Goal: Information Seeking & Learning: Learn about a topic

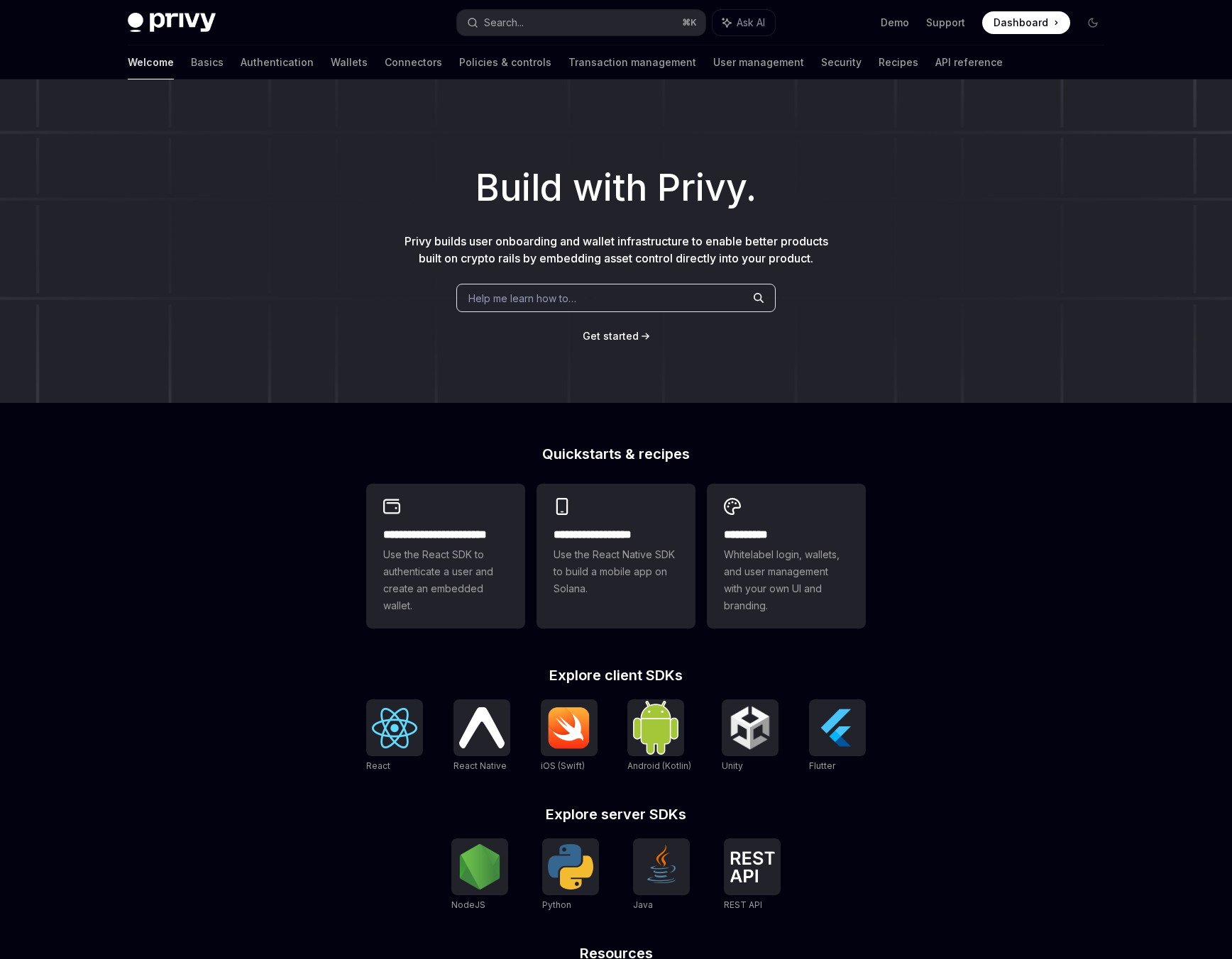
click at [339, 409] on div "**********" at bounding box center [616, 604] width 1232 height 1049
click at [611, 297] on div "Help me learn how to…" at bounding box center [616, 298] width 319 height 28
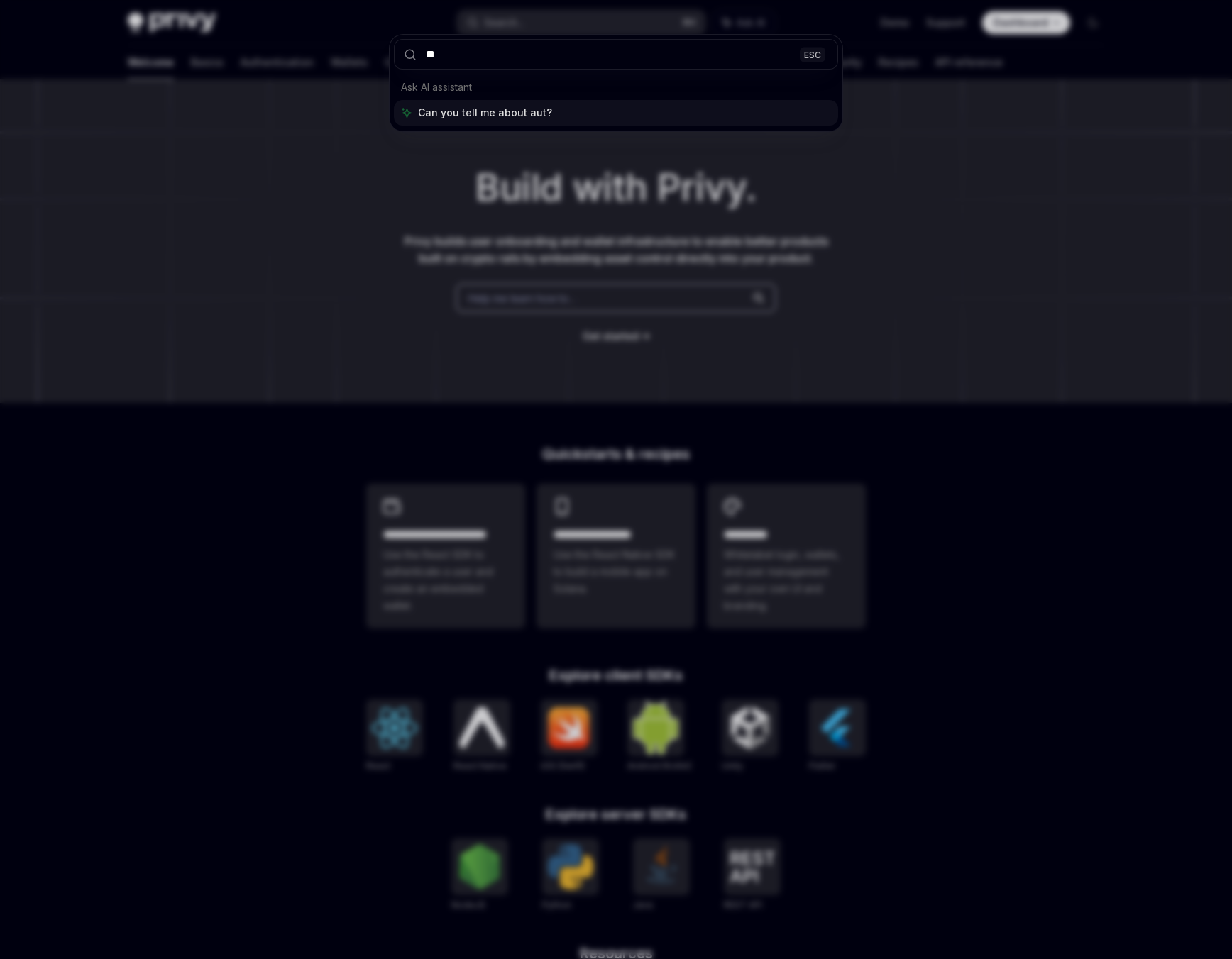
type input "*"
type input "**********"
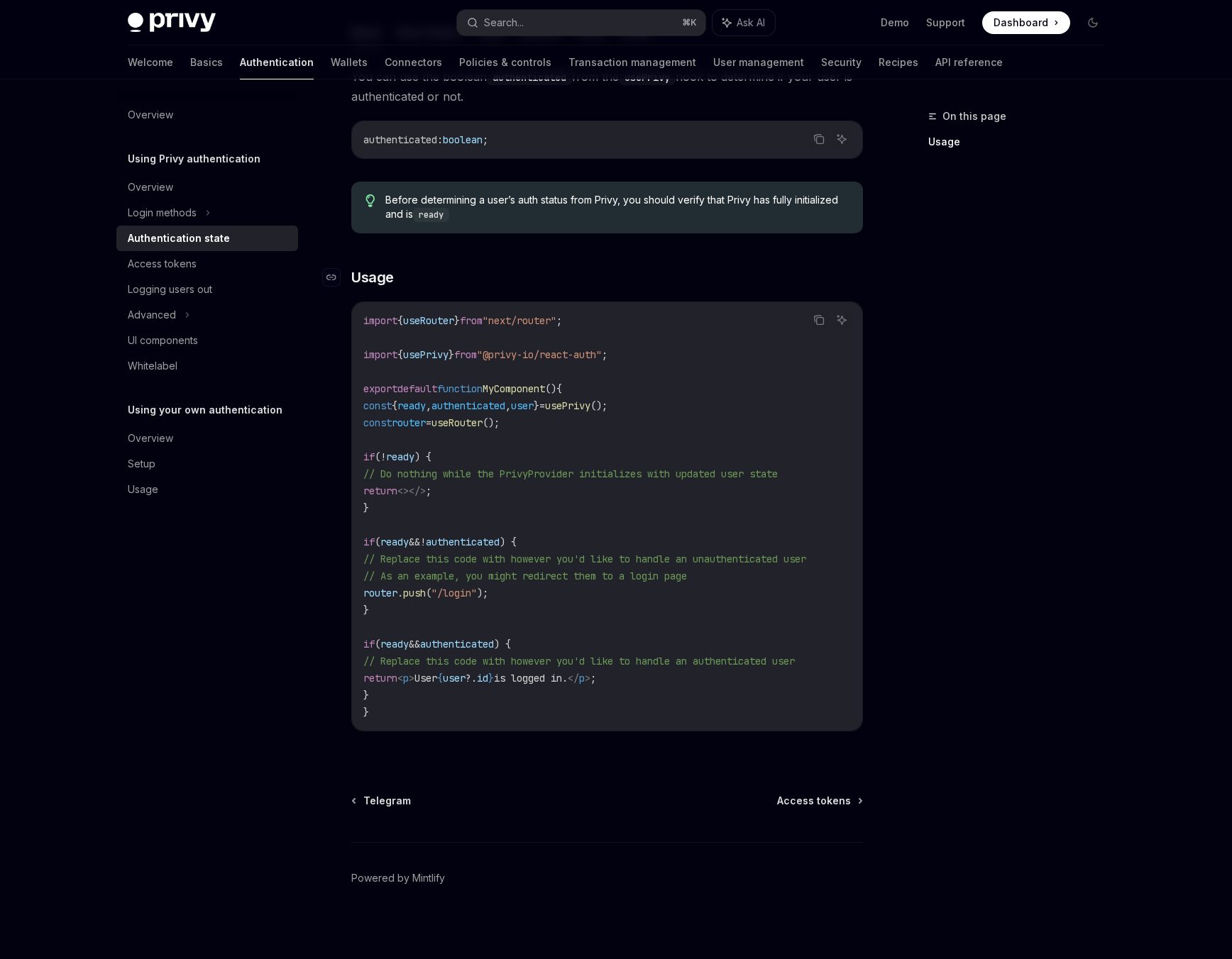
scroll to position [248, 0]
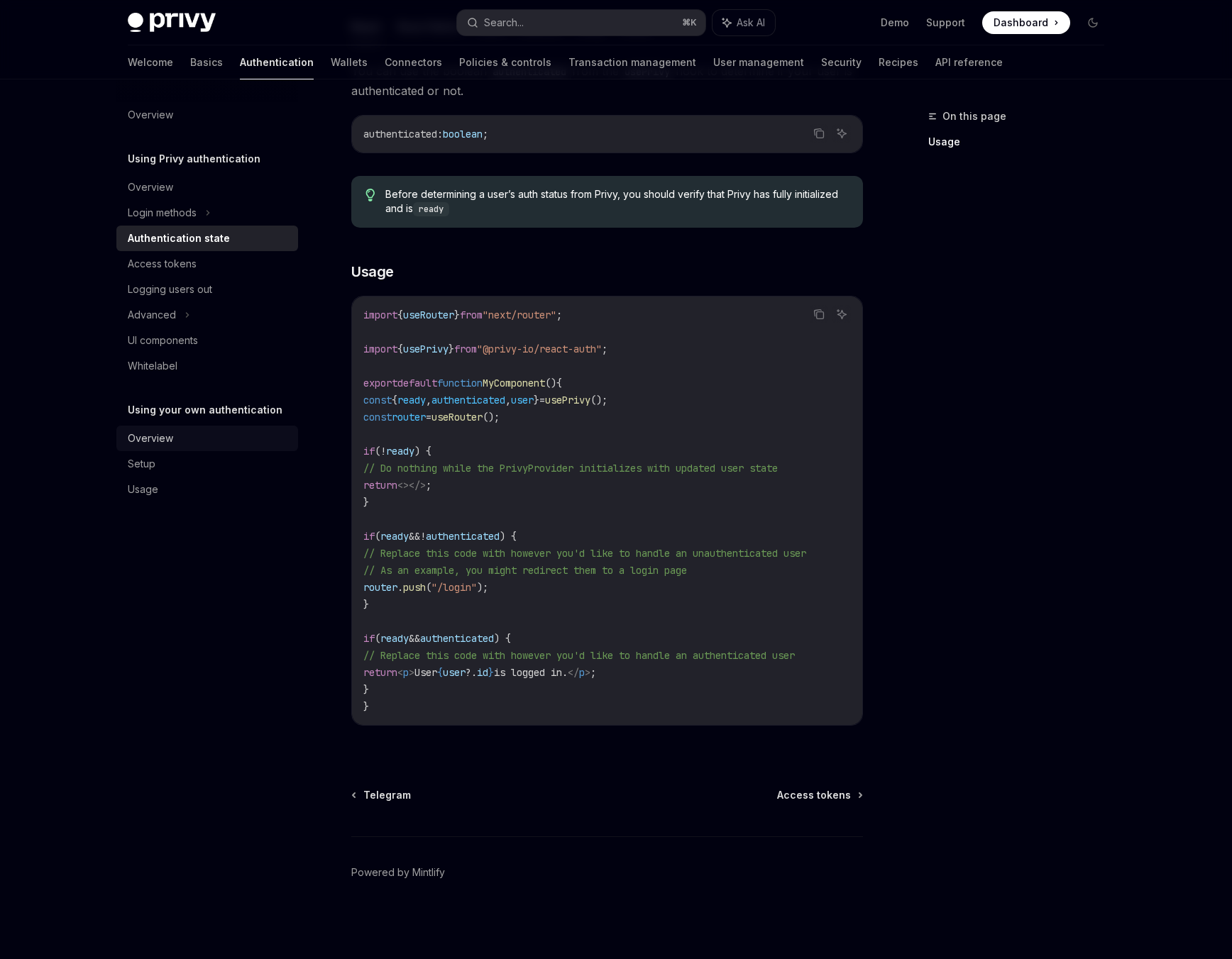
click at [194, 441] on div "Overview" at bounding box center [209, 438] width 162 height 17
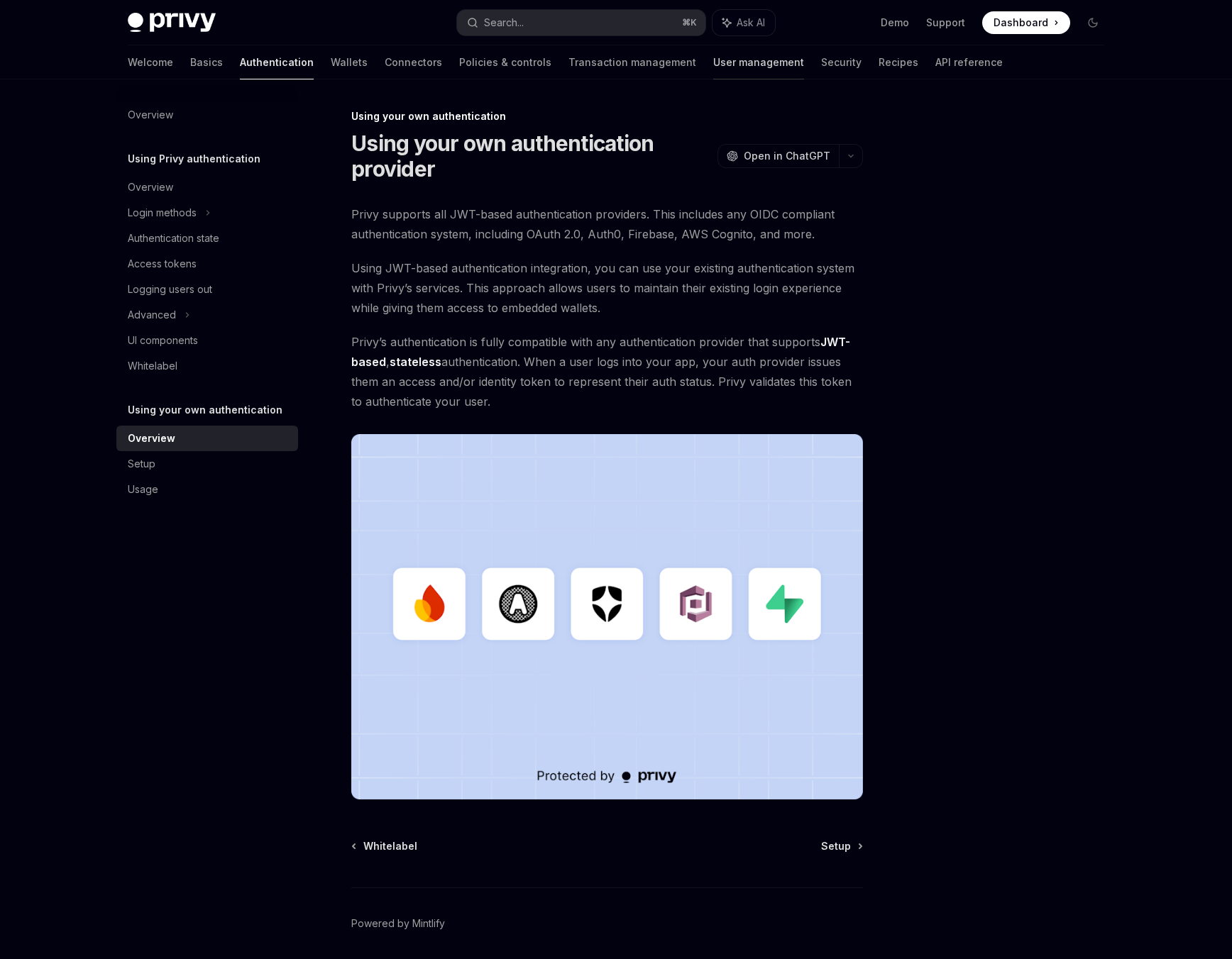
click at [713, 66] on link "User management" at bounding box center [758, 62] width 91 height 34
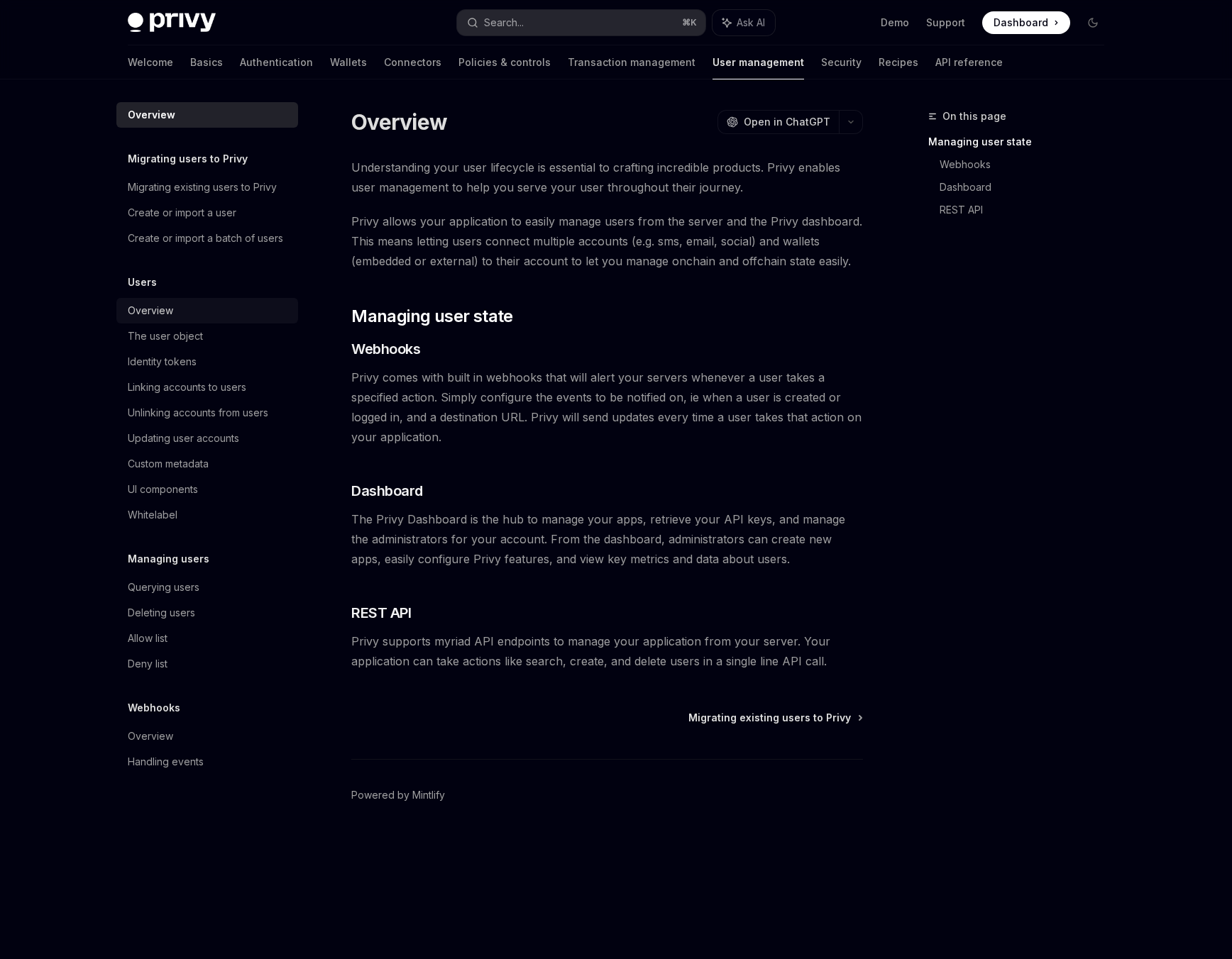
click at [181, 314] on div "Overview" at bounding box center [209, 311] width 162 height 17
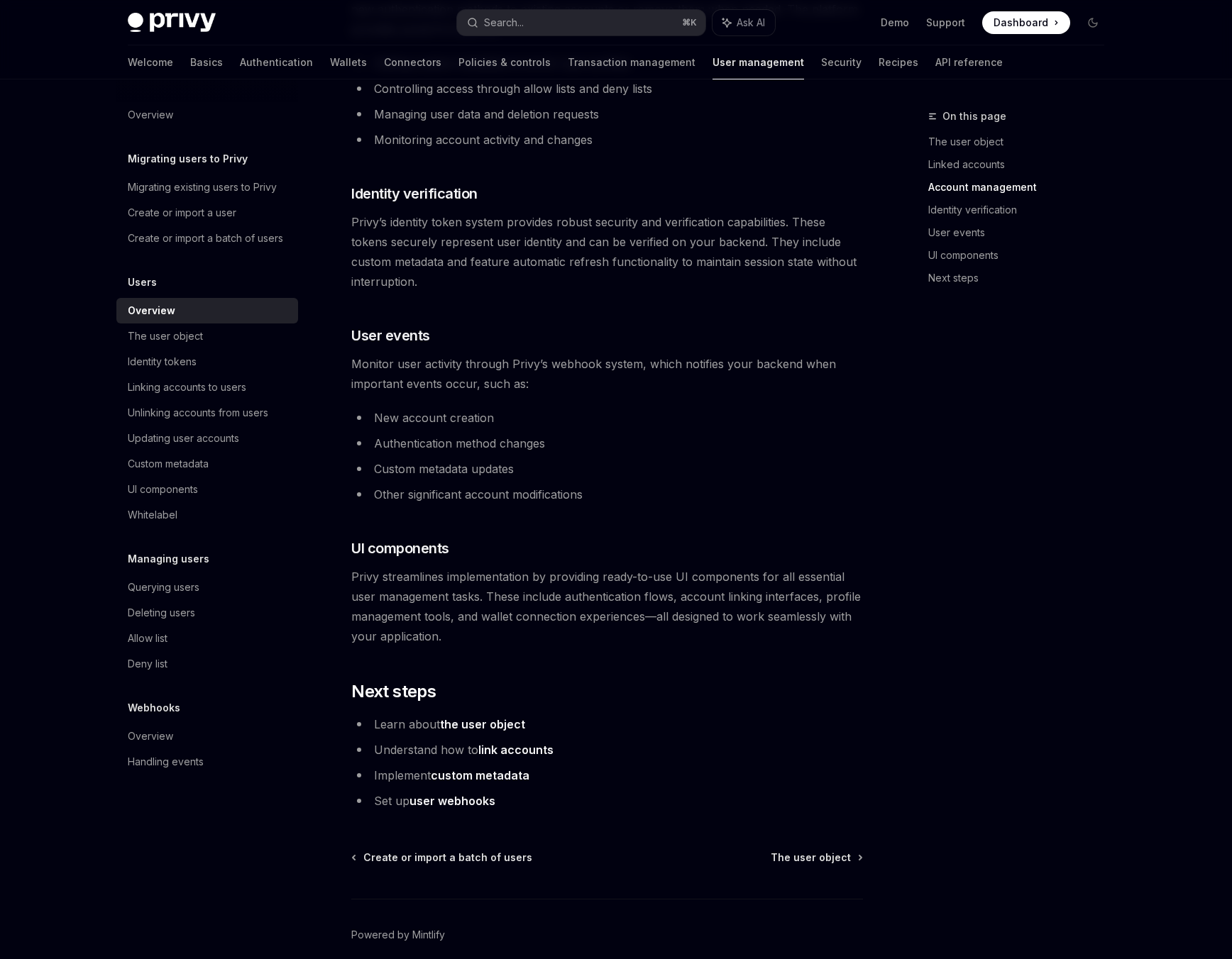
scroll to position [1125, 0]
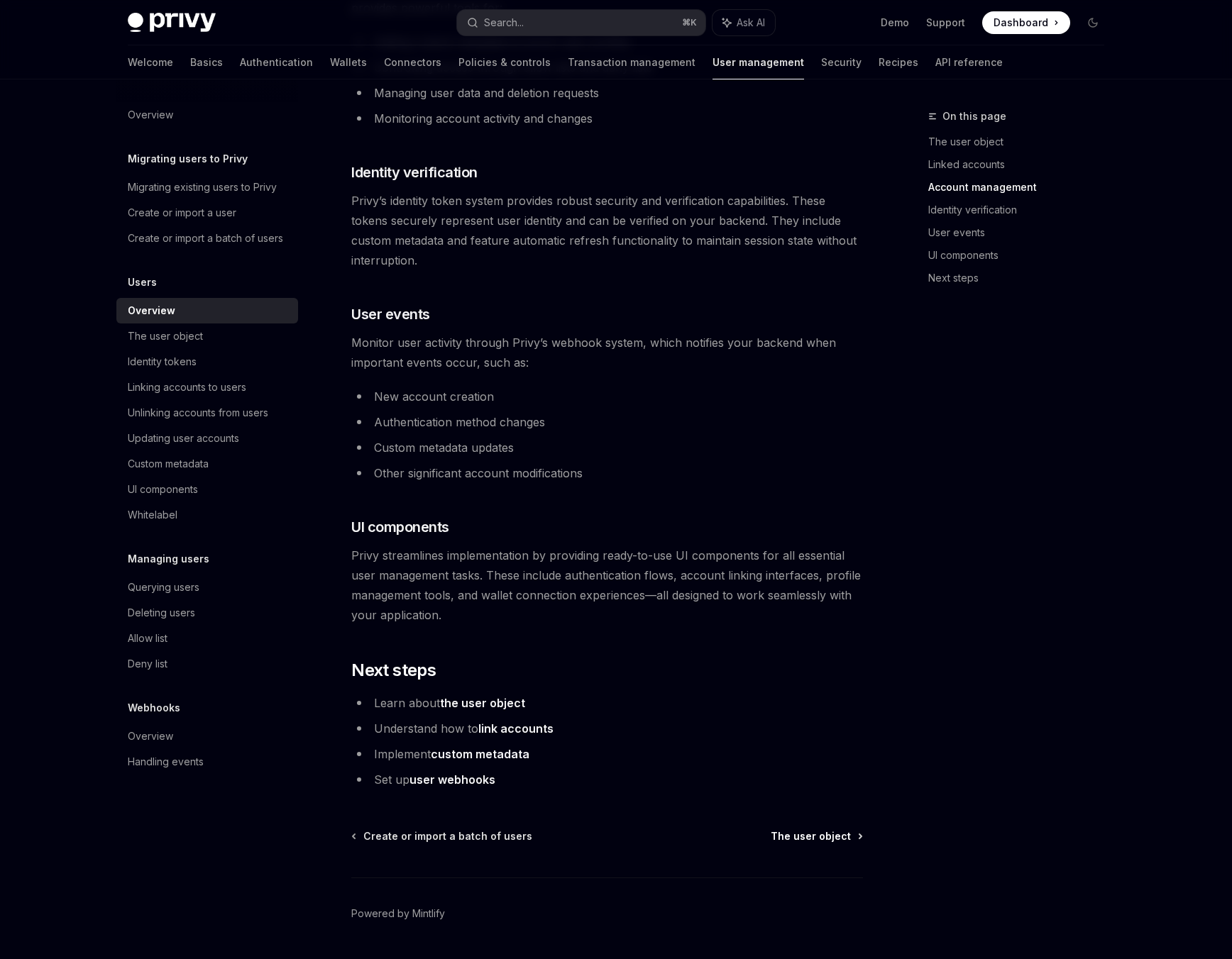
click at [786, 833] on span "The user object" at bounding box center [810, 836] width 80 height 14
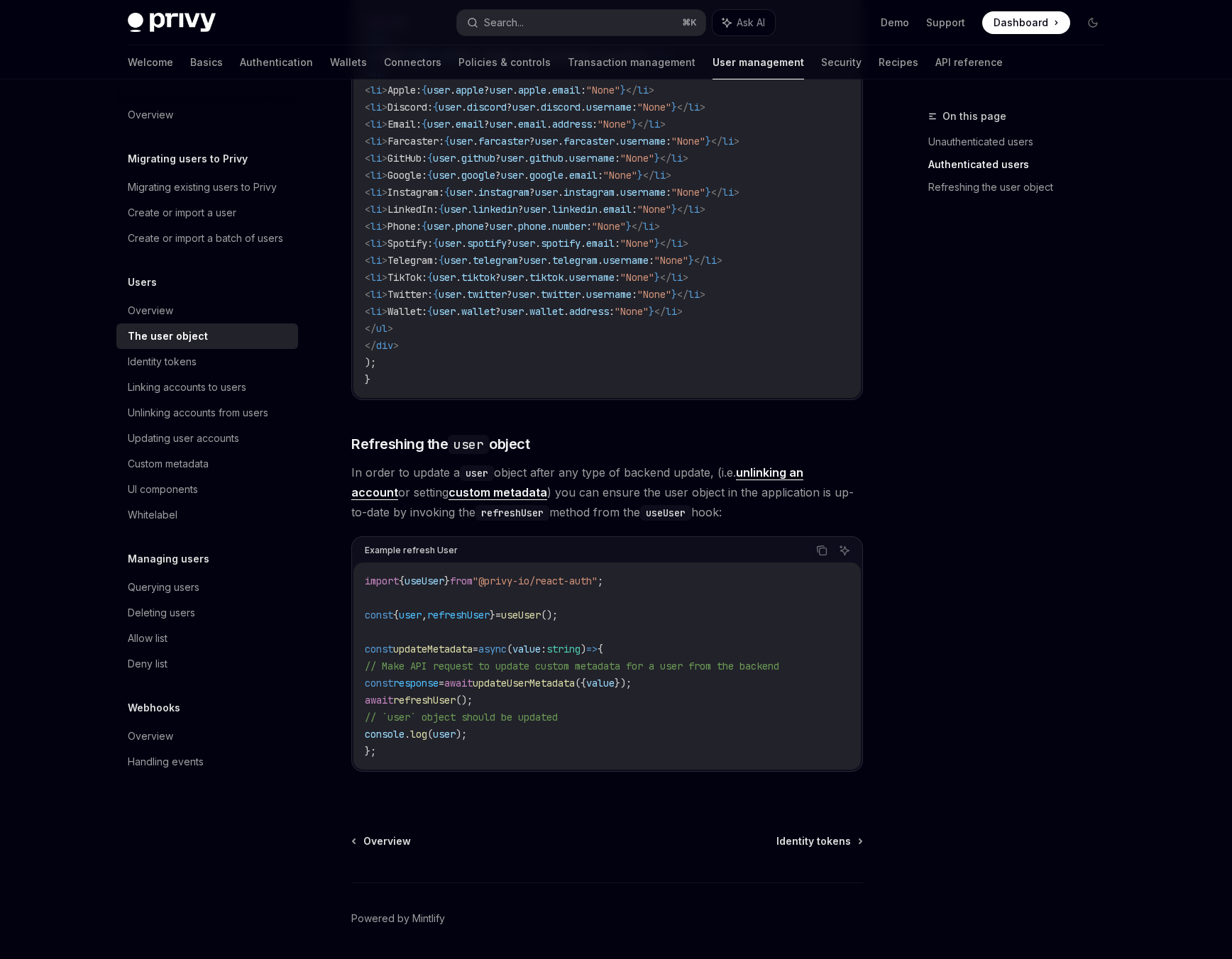
scroll to position [1594, 0]
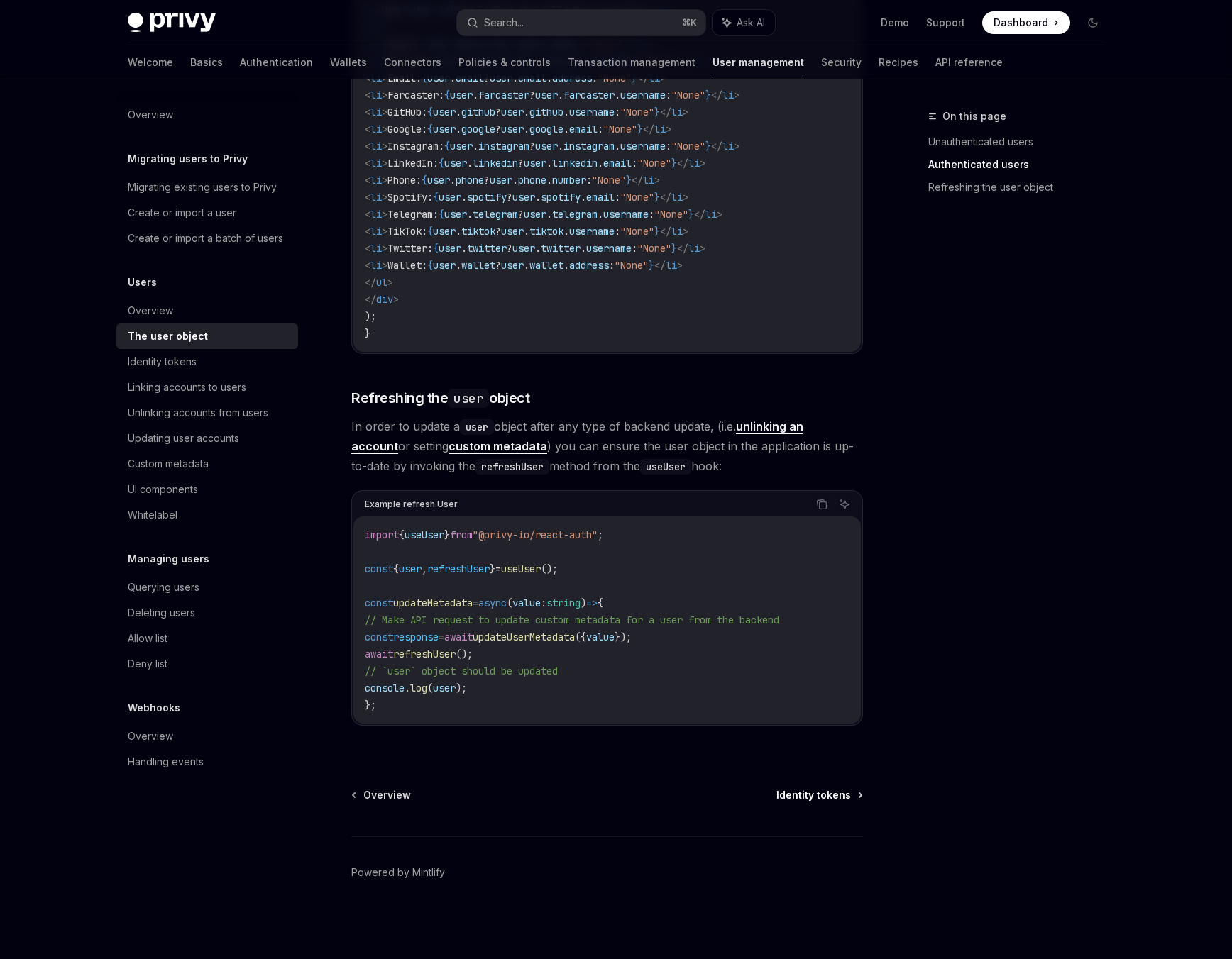
click at [833, 799] on span "Identity tokens" at bounding box center [813, 795] width 74 height 14
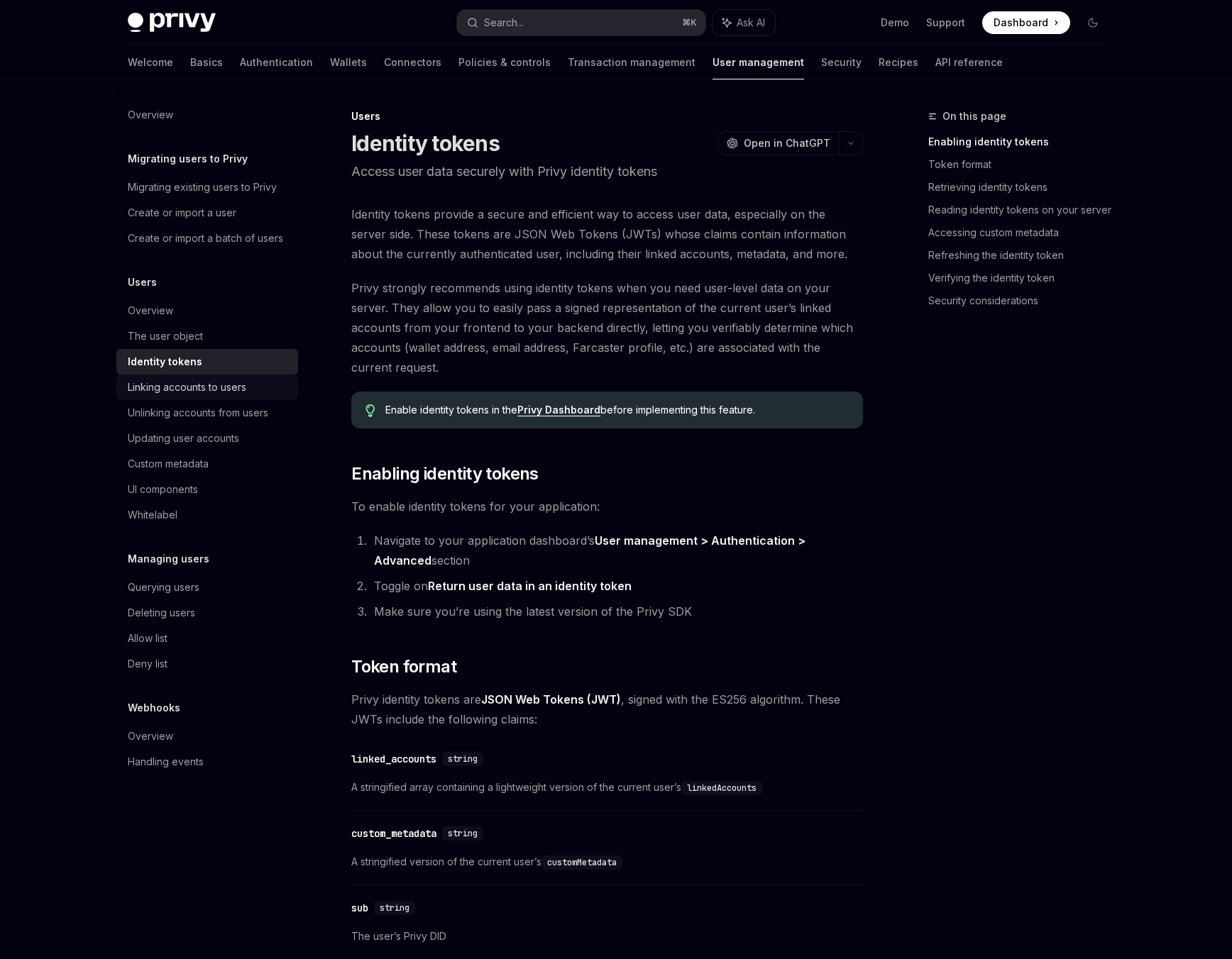
click at [221, 396] on link "Linking accounts to users" at bounding box center [207, 387] width 182 height 25
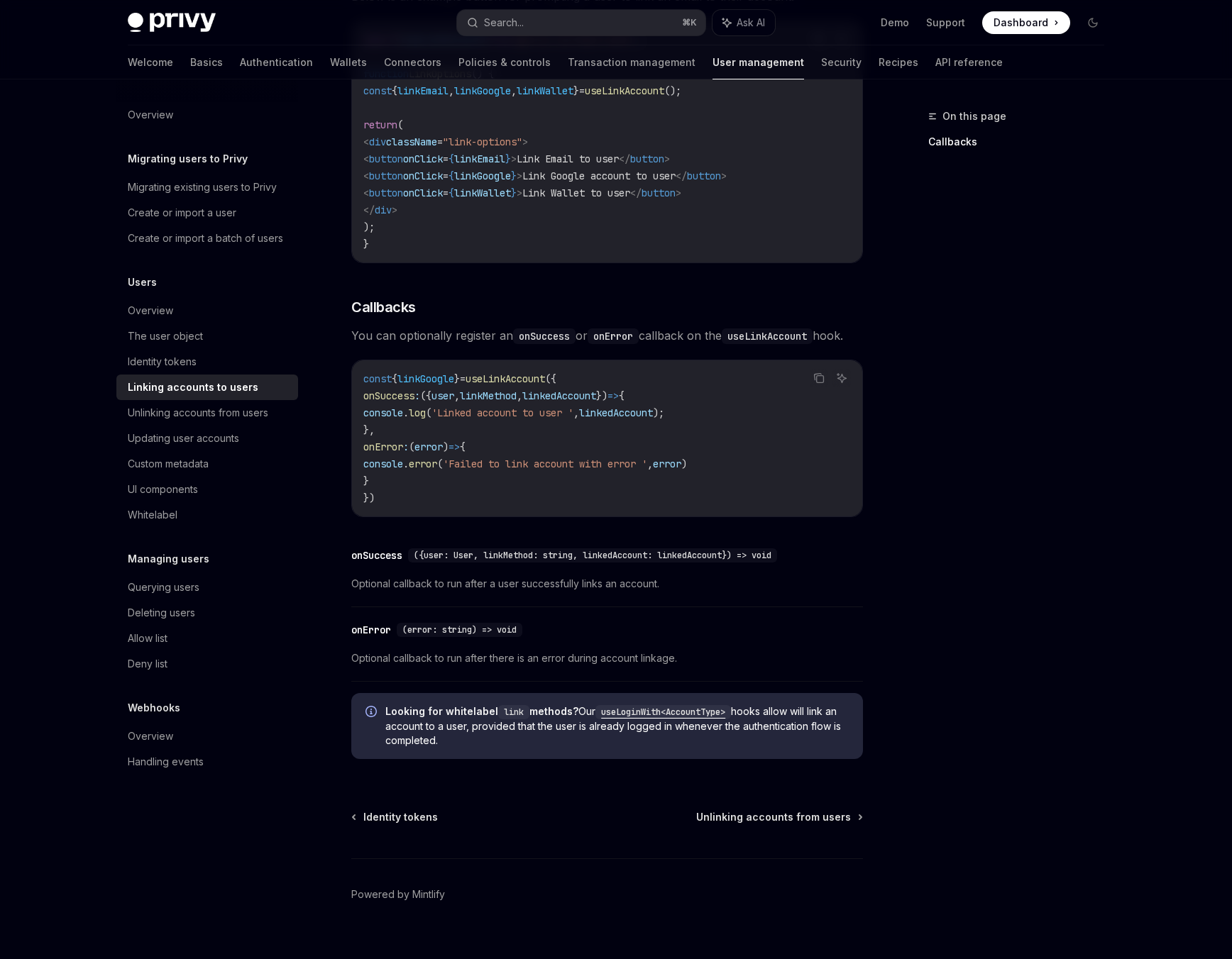
scroll to position [1345, 0]
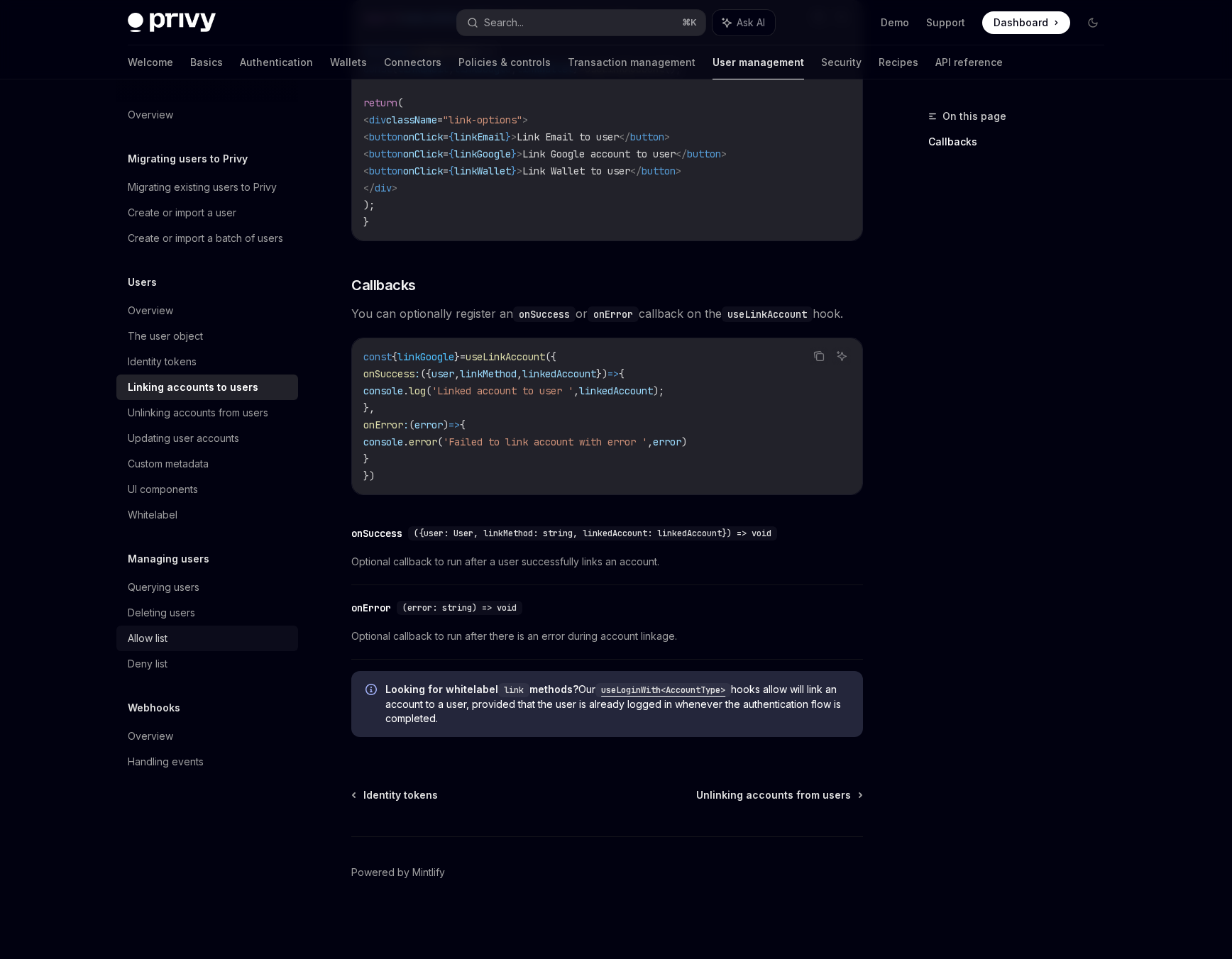
click at [193, 643] on div "Allow list" at bounding box center [209, 638] width 162 height 17
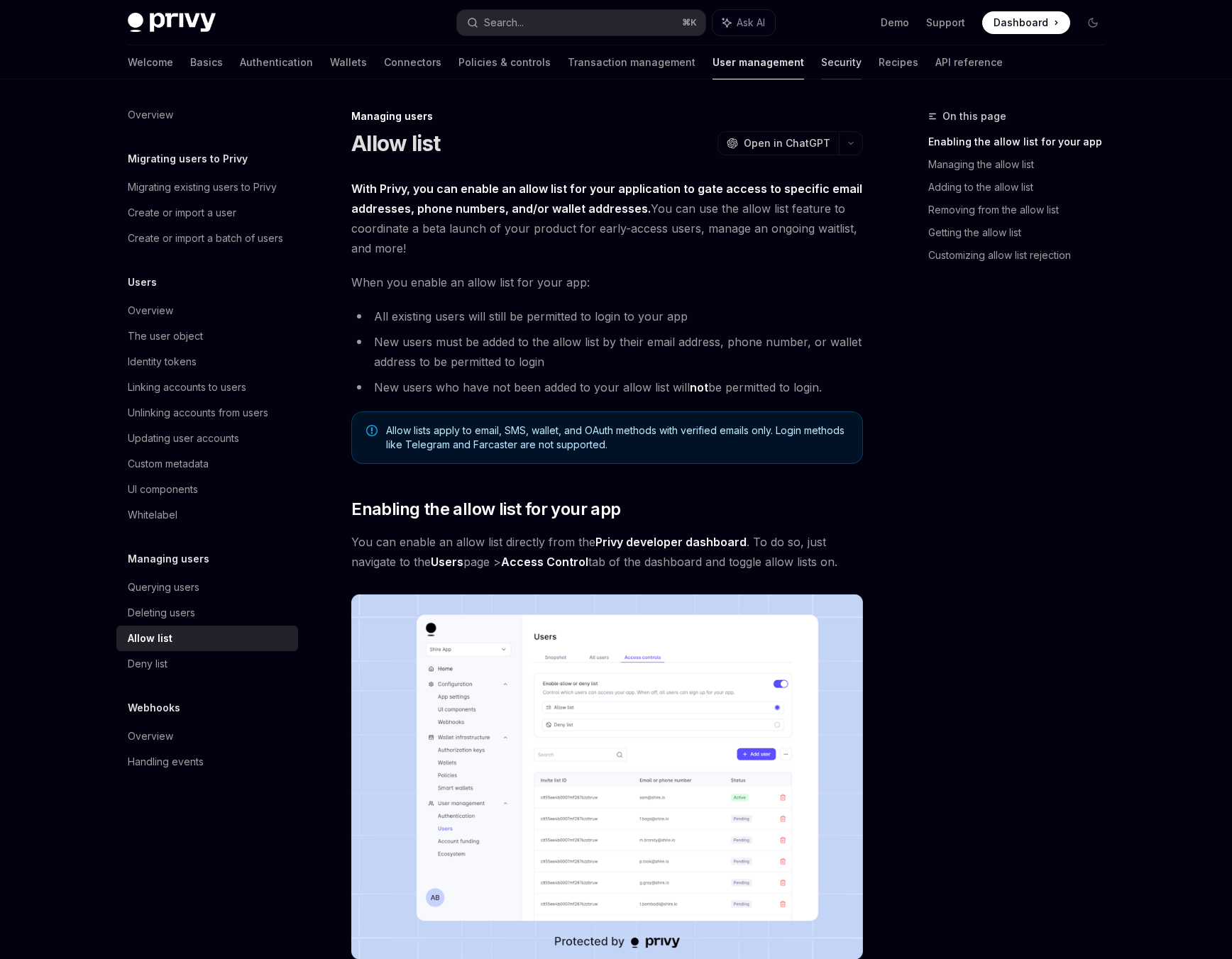
click at [821, 65] on link "Security" at bounding box center [841, 62] width 40 height 34
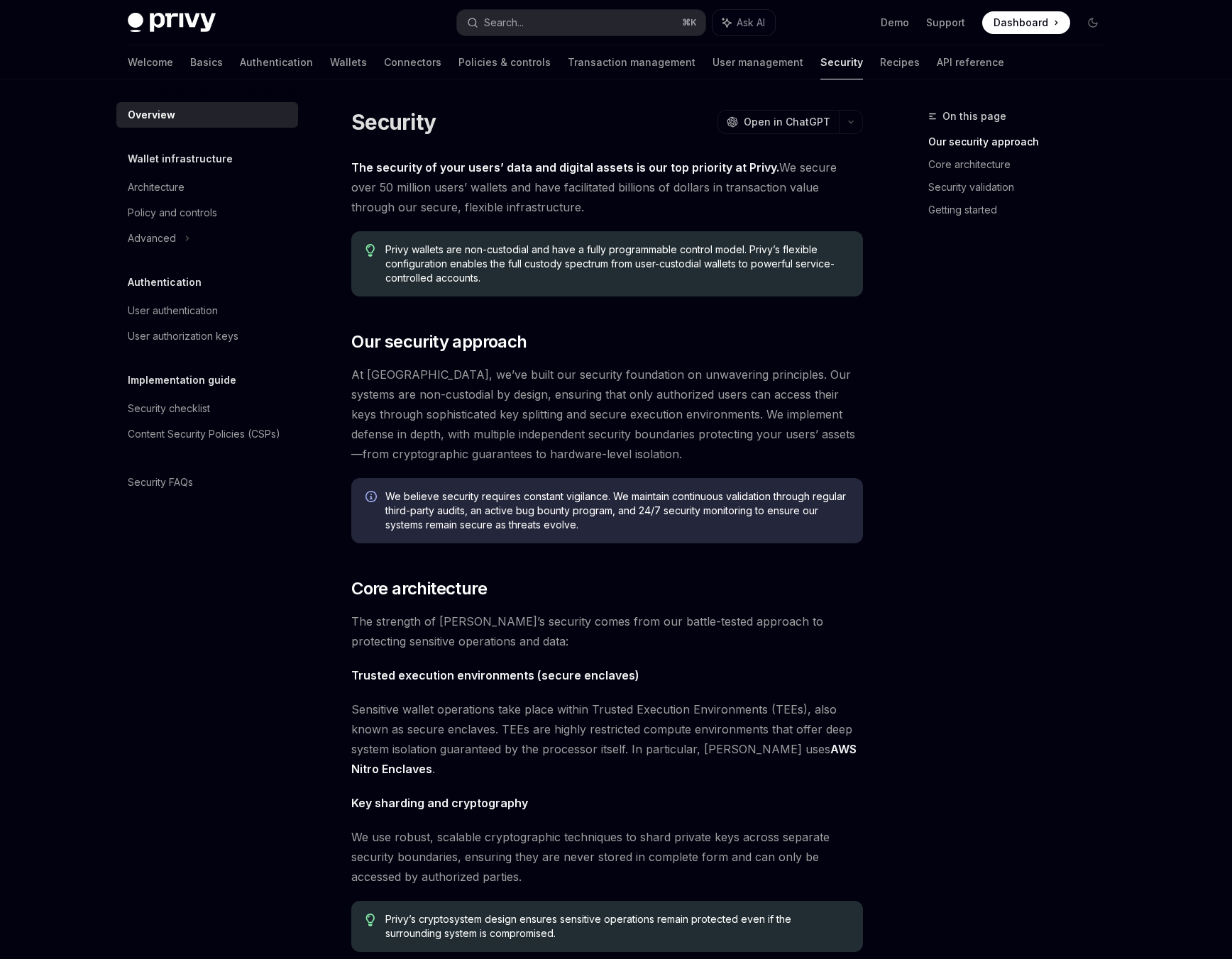
type textarea "*"
